Goal: Information Seeking & Learning: Check status

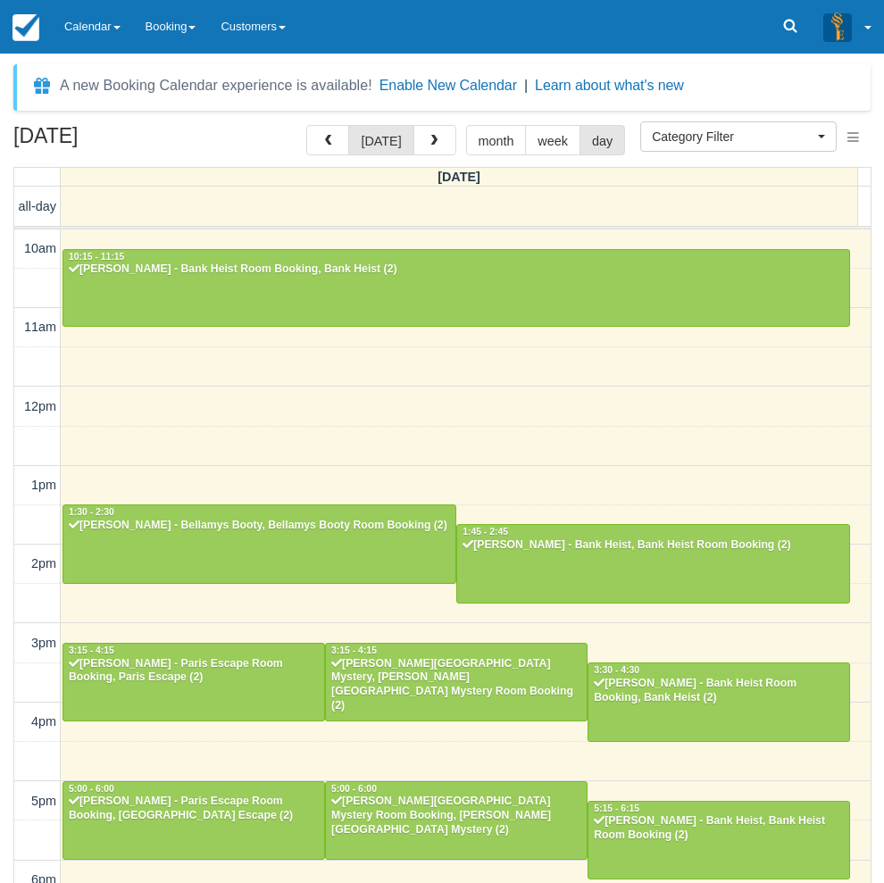
select select
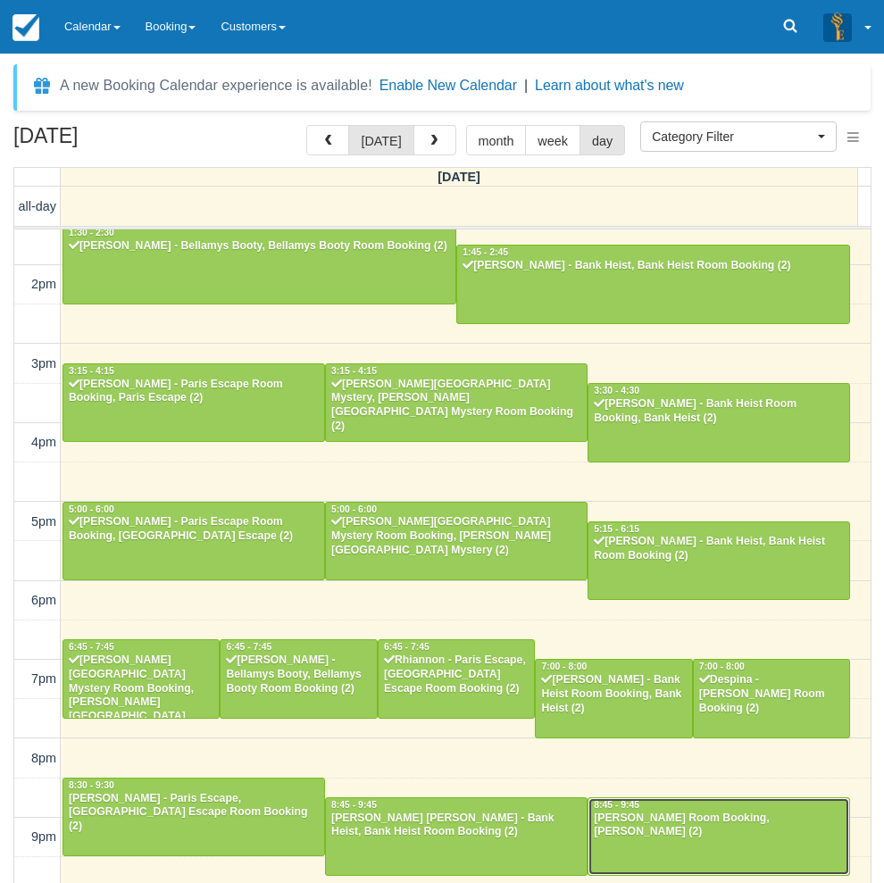
click at [657, 848] on div at bounding box center [718, 836] width 261 height 77
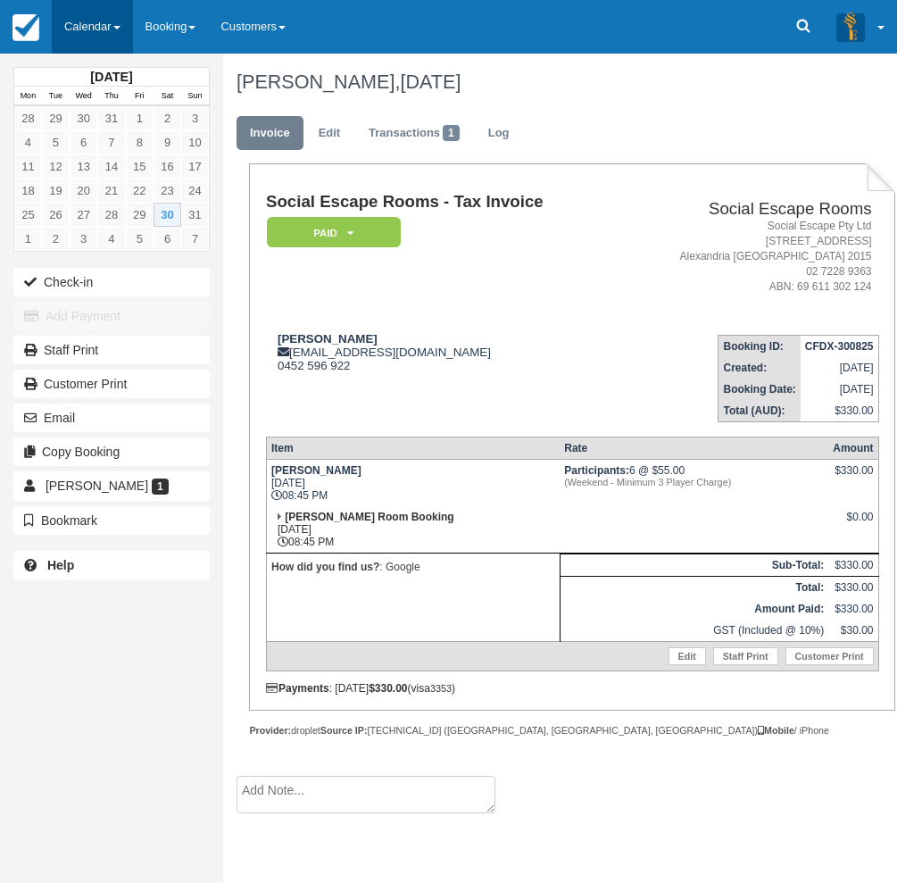
click at [83, 34] on link "Calendar" at bounding box center [92, 27] width 81 height 54
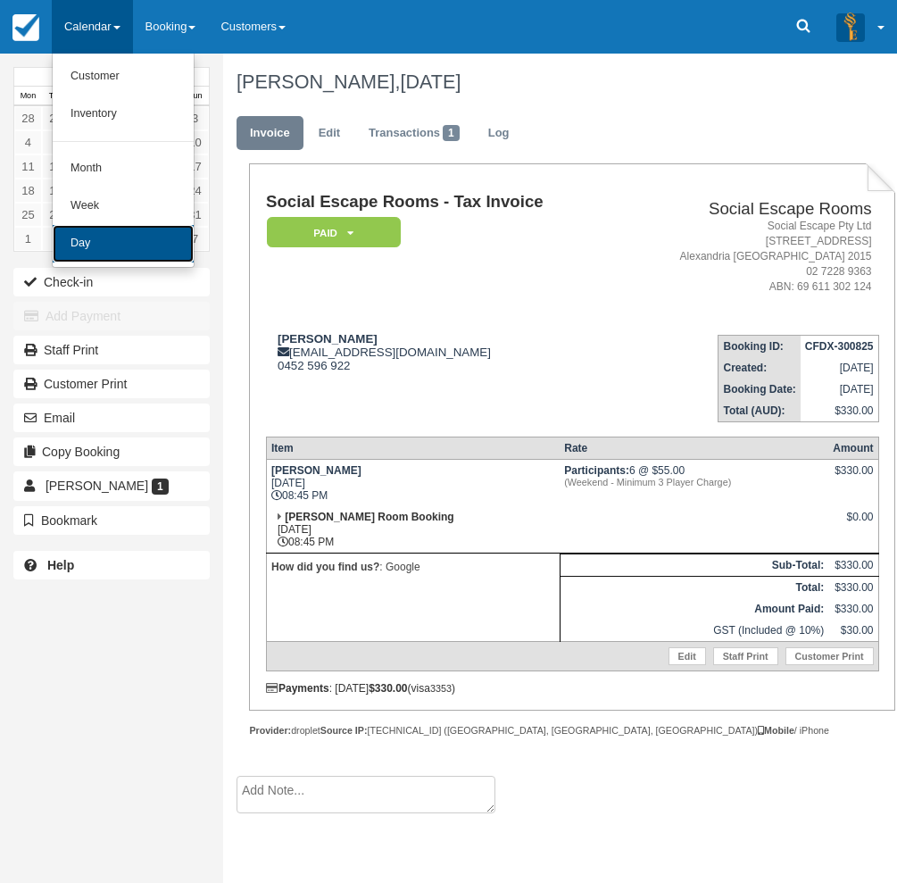
click at [103, 249] on link "Day" at bounding box center [123, 244] width 141 height 38
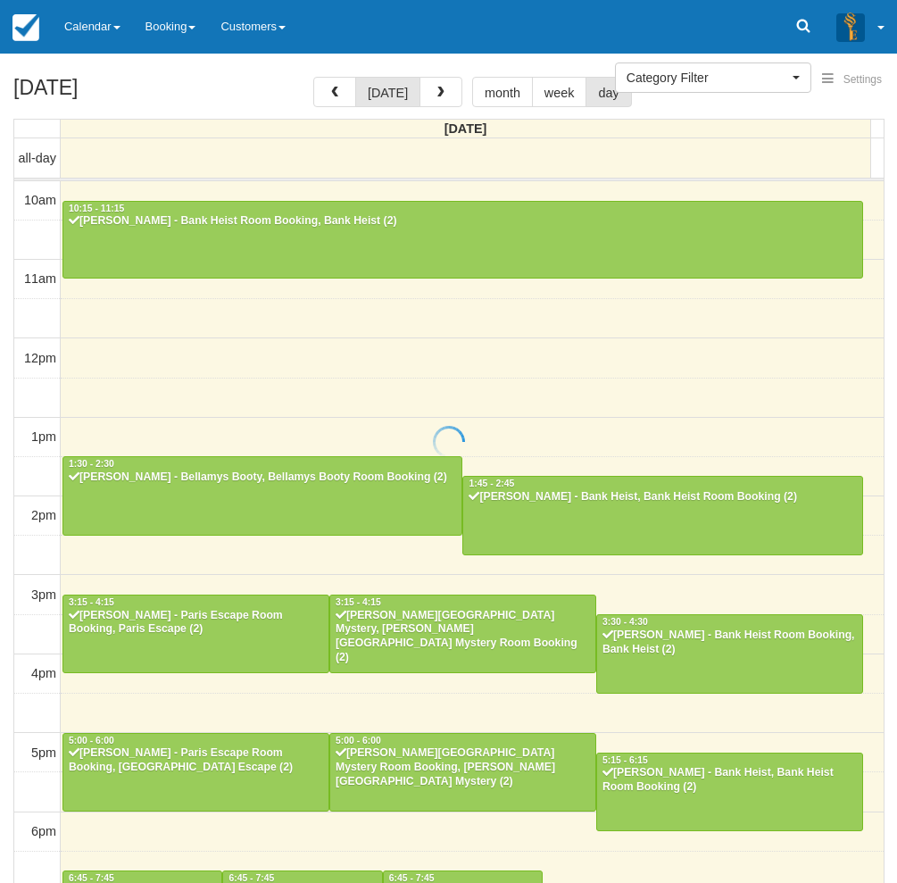
select select
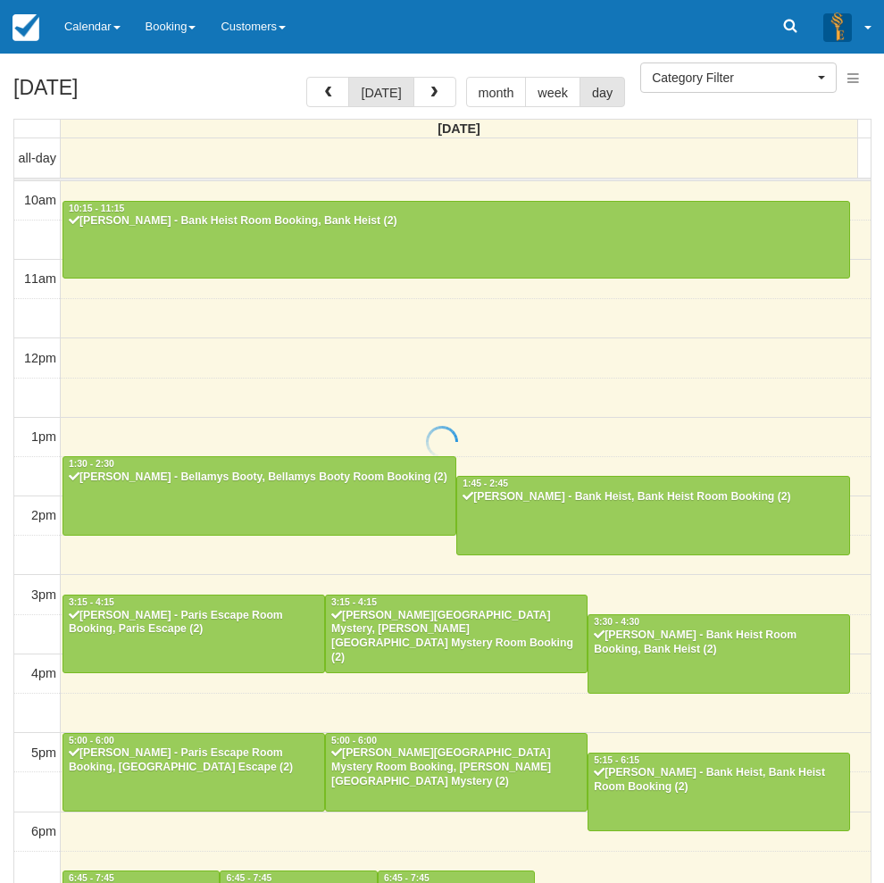
scroll to position [280, 0]
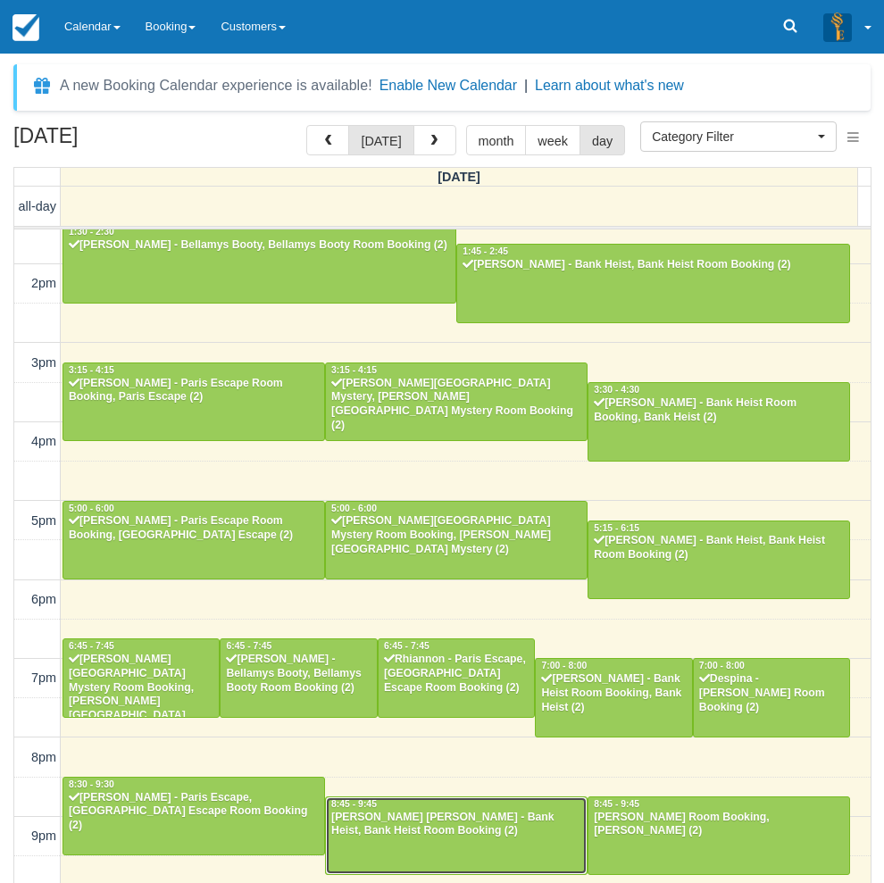
click at [417, 816] on div "[PERSON_NAME] [PERSON_NAME] - Bank Heist, Bank Heist Room Booking (2)" at bounding box center [456, 825] width 252 height 29
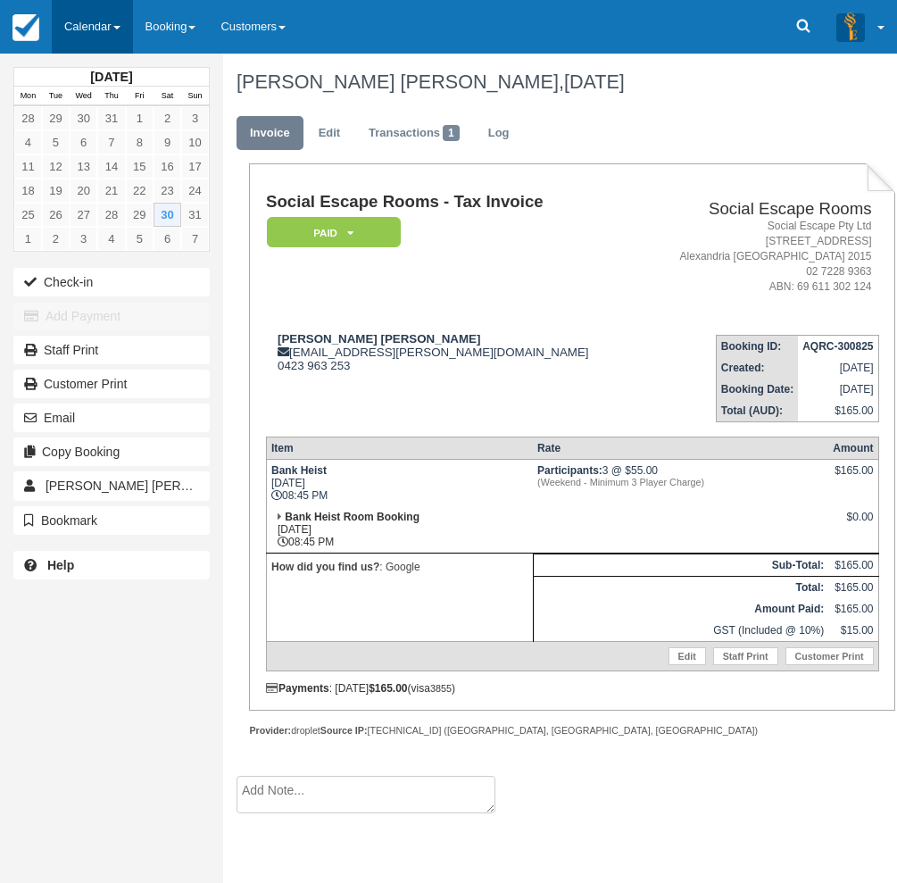
click at [104, 17] on link "Calendar" at bounding box center [92, 27] width 81 height 54
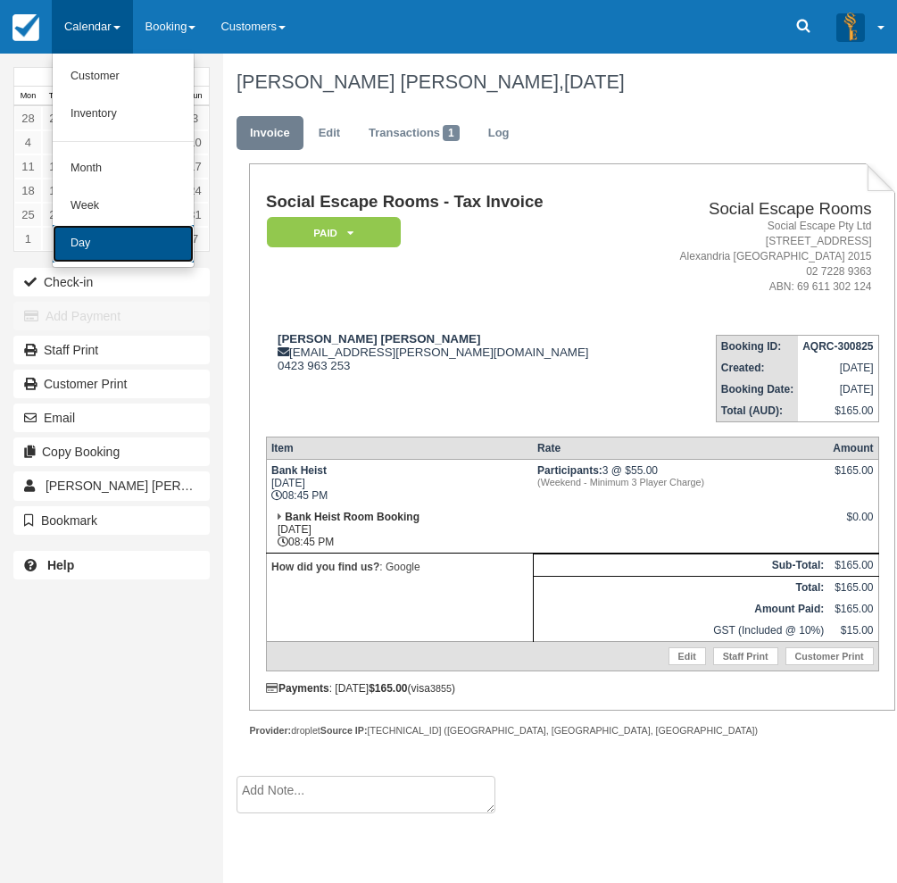
click at [152, 251] on link "Day" at bounding box center [123, 244] width 141 height 38
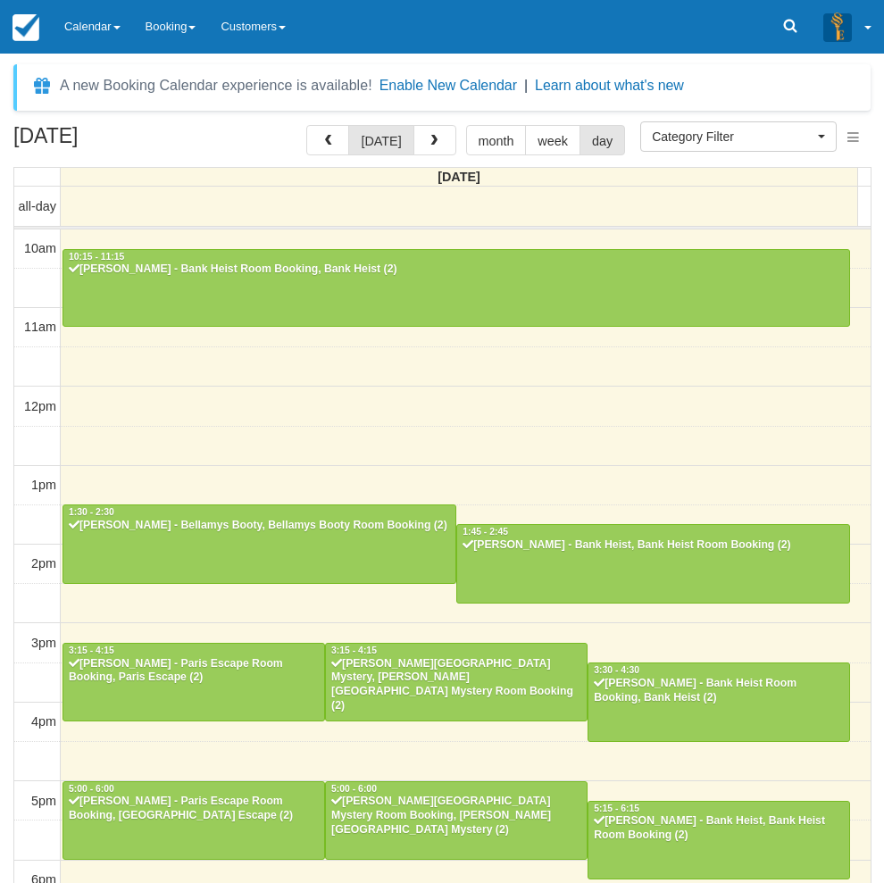
select select
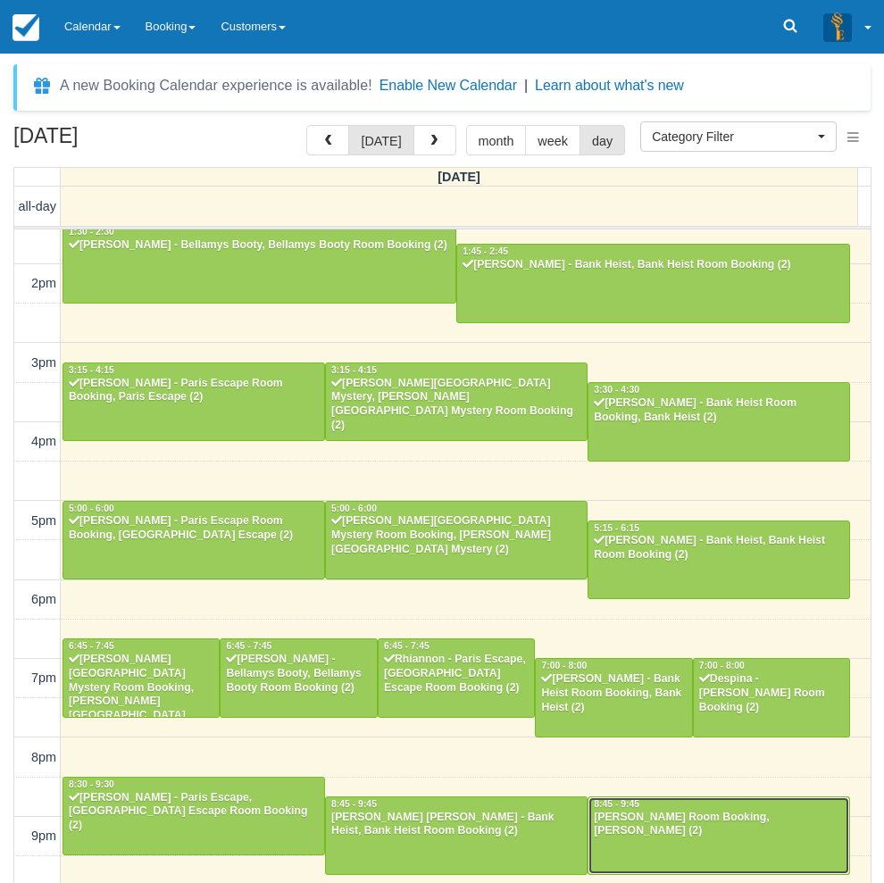
click at [713, 845] on div at bounding box center [718, 835] width 261 height 77
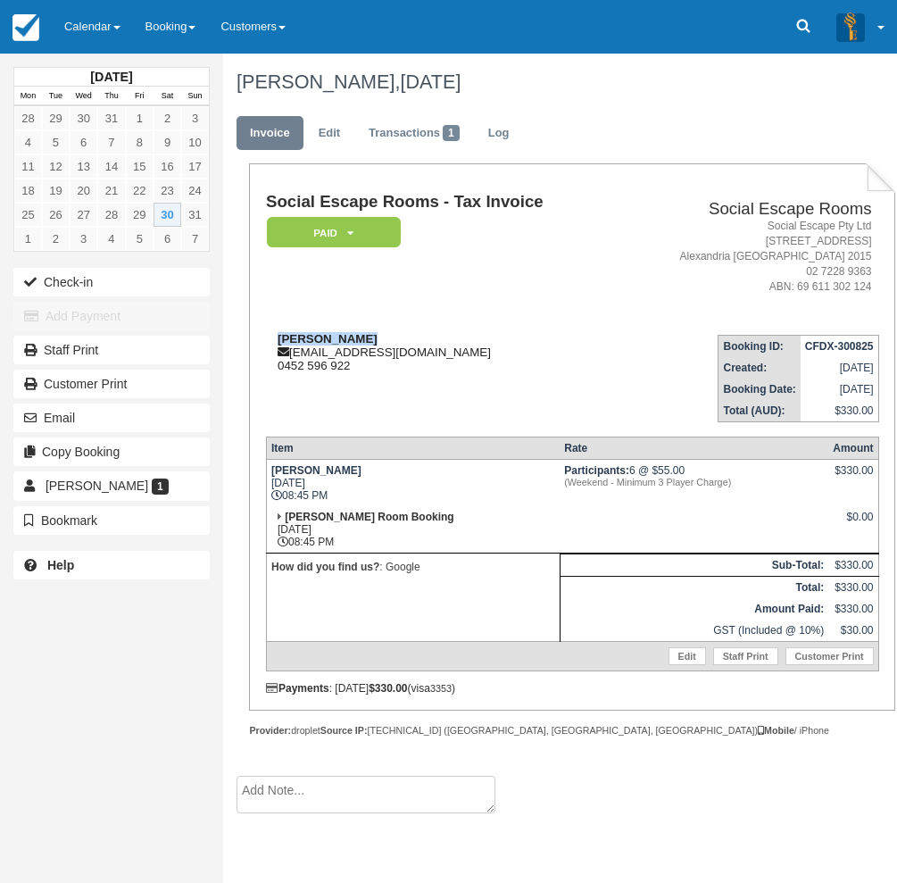
drag, startPoint x: 369, startPoint y: 343, endPoint x: 269, endPoint y: 339, distance: 100.1
click at [269, 339] on div "[PERSON_NAME] [EMAIL_ADDRESS][DOMAIN_NAME] 0452 596 922" at bounding box center [442, 352] width 352 height 40
copy strong "[PERSON_NAME]"
click at [19, 628] on div "[DATE] Mon Tue Wed Thu Fri Sat Sun 28 29 30 31 1 2 3 4 5 6 7 8 9 10 11 12 13 14…" at bounding box center [111, 441] width 223 height 883
click at [113, 34] on link "Calendar" at bounding box center [92, 27] width 81 height 54
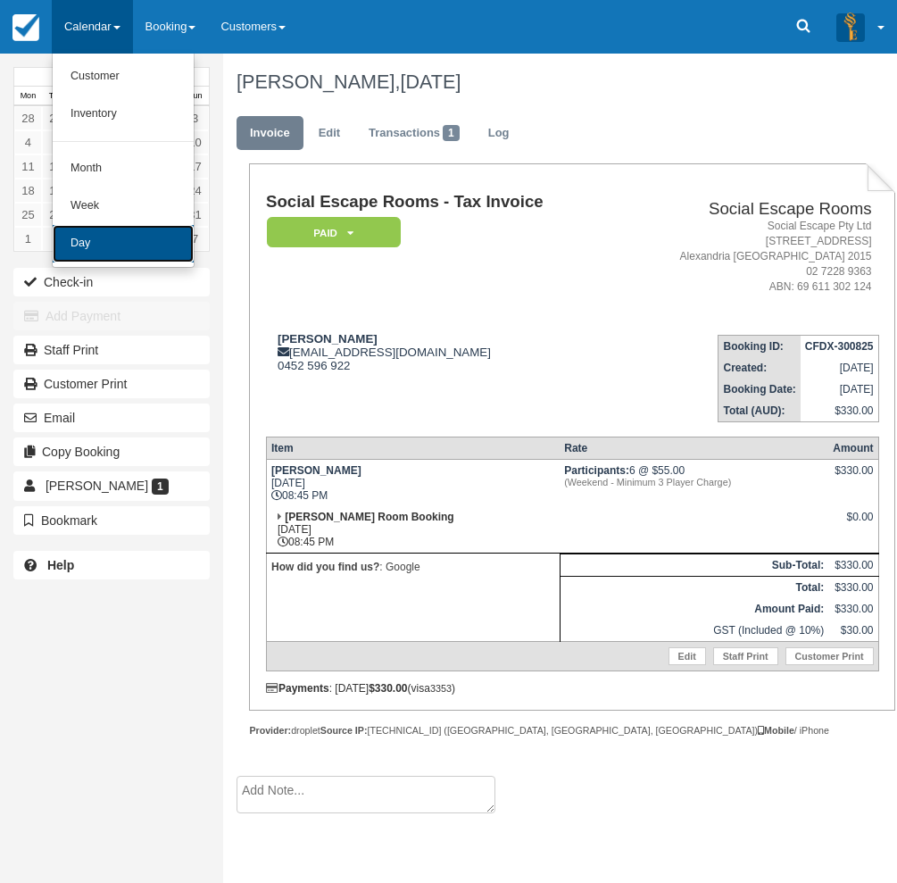
click at [96, 236] on link "Day" at bounding box center [123, 244] width 141 height 38
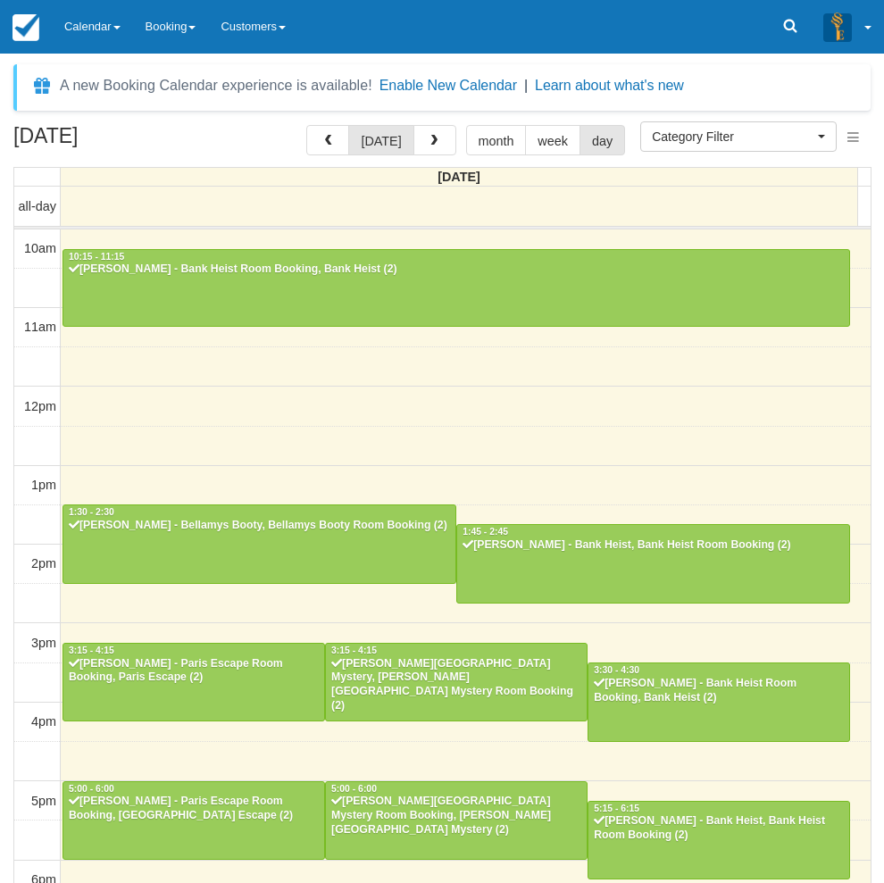
select select
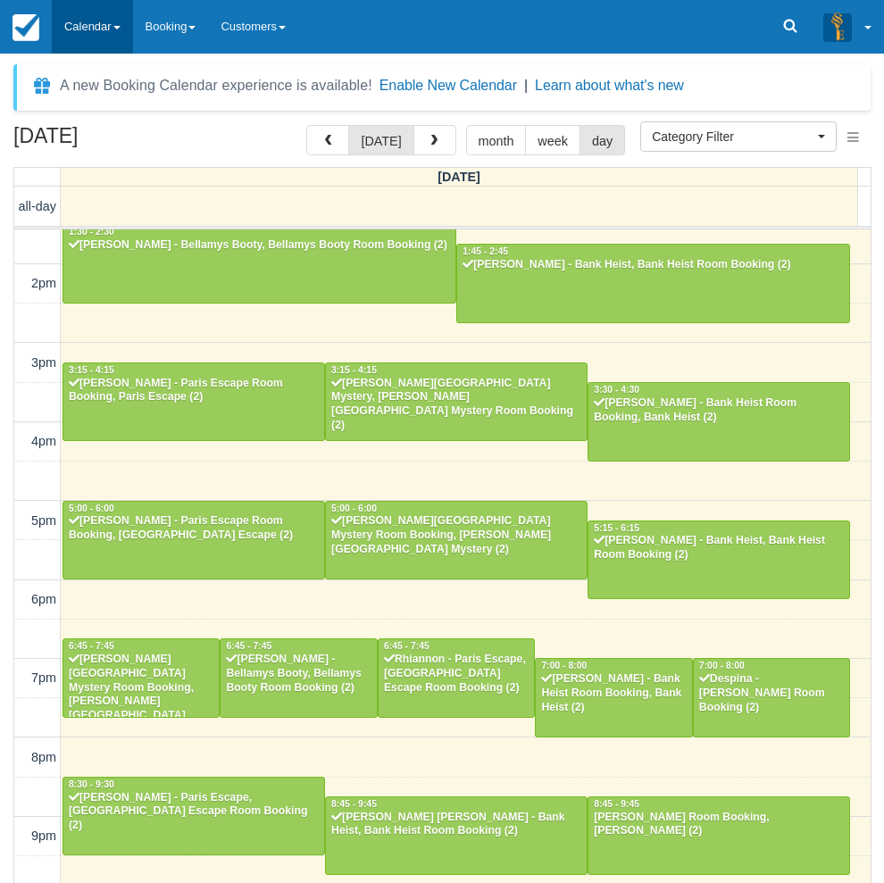
click at [96, 9] on link "Calendar" at bounding box center [92, 27] width 81 height 54
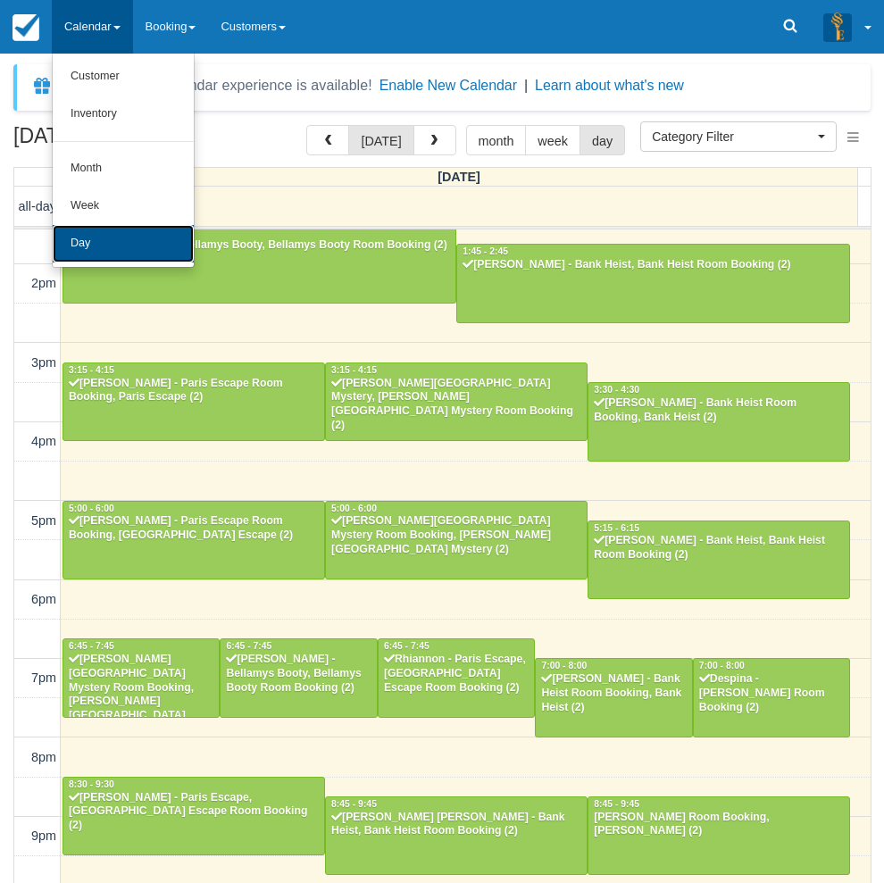
click at [92, 230] on link "Day" at bounding box center [123, 244] width 141 height 38
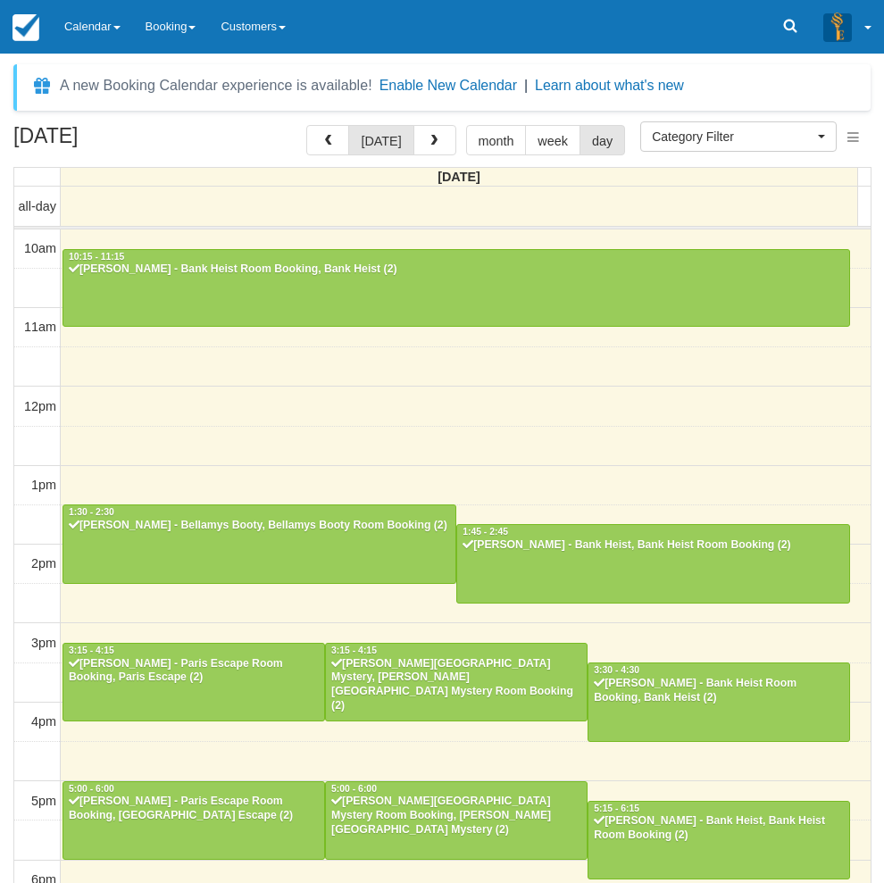
select select
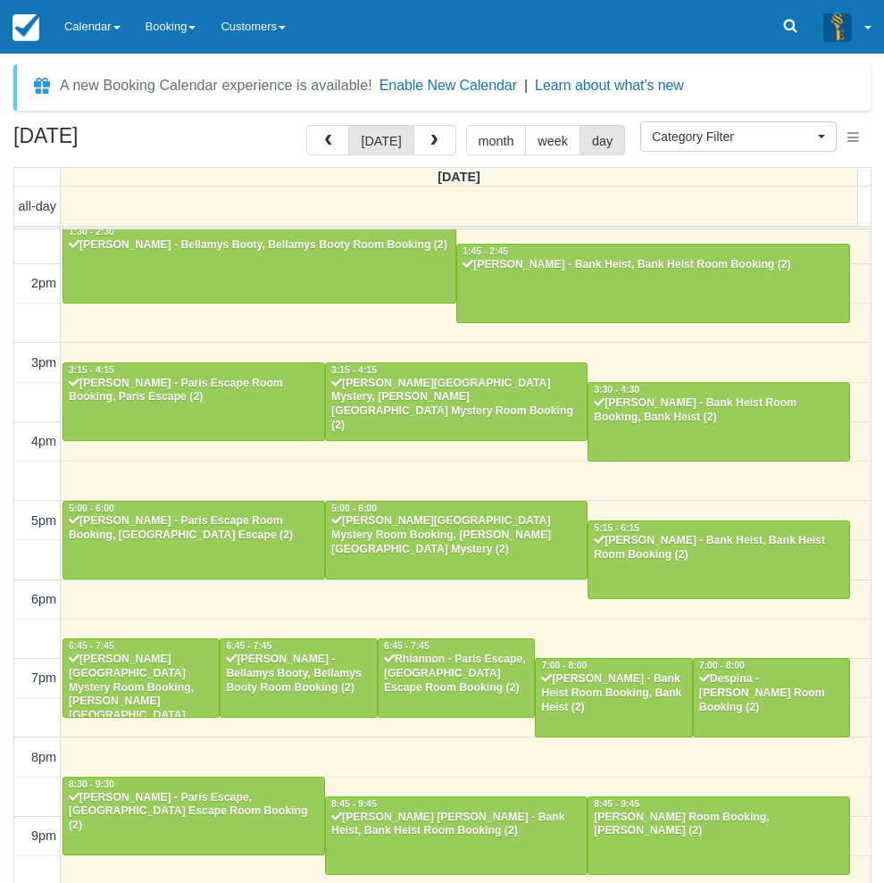
click at [5, 722] on div "August 30, 2025 today month week day Saturday all-day 10am 11am 12pm 1pm 2pm 3p…" at bounding box center [442, 530] width 884 height 811
